Goal: Transaction & Acquisition: Purchase product/service

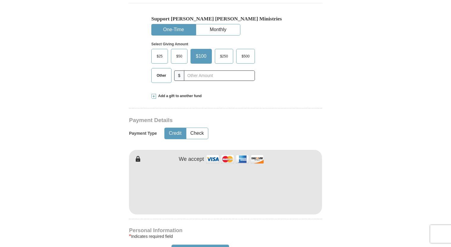
scroll to position [185, 0]
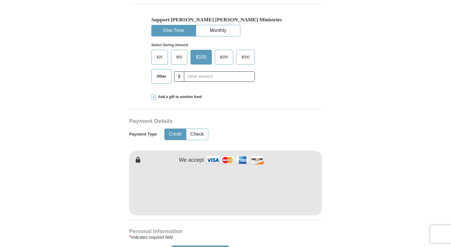
click at [183, 31] on button "One-Time" at bounding box center [174, 30] width 44 height 11
click at [160, 81] on span "Other" at bounding box center [161, 76] width 15 height 9
click at [0, 0] on input "Other" at bounding box center [0, 0] width 0 height 0
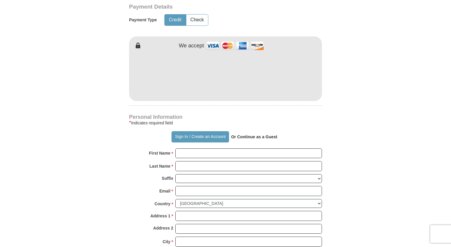
scroll to position [300, 0]
click at [193, 138] on button "Sign In / Create an Account" at bounding box center [200, 136] width 57 height 11
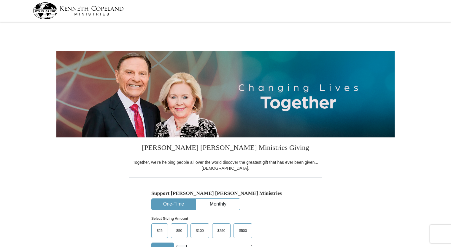
select select "IL"
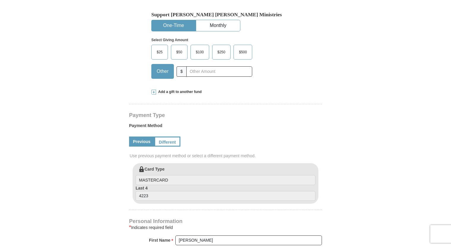
scroll to position [179, 0]
click at [164, 72] on span "Other" at bounding box center [163, 71] width 18 height 9
click at [0, 0] on input "Other" at bounding box center [0, 0] width 0 height 0
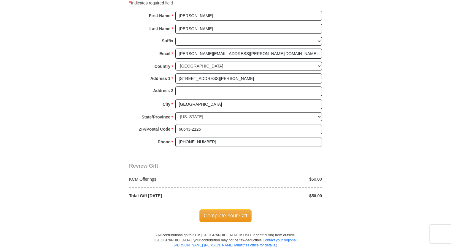
scroll to position [404, 0]
type input "50"
click at [206, 212] on span "Complete Your Gift" at bounding box center [225, 215] width 53 height 12
